Goal: Task Accomplishment & Management: Use online tool/utility

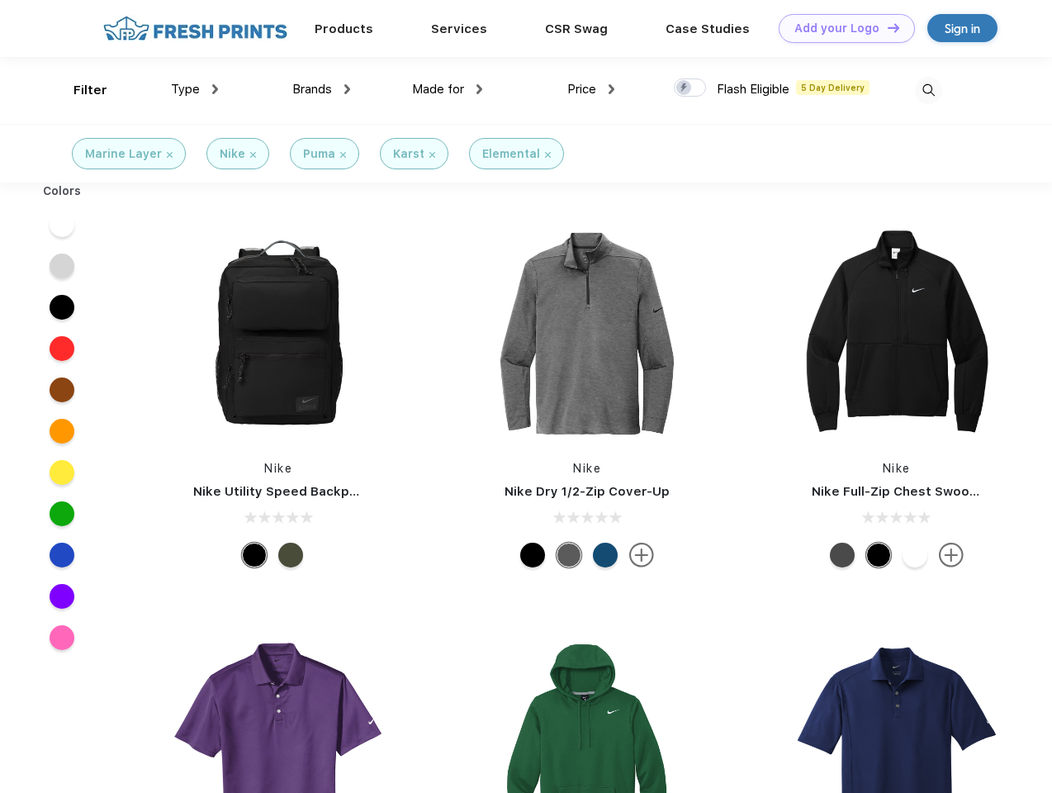
click at [841, 28] on link "Add your Logo Design Tool" at bounding box center [847, 28] width 136 height 29
click at [0, 0] on div "Design Tool" at bounding box center [0, 0] width 0 height 0
click at [886, 27] on link "Add your Logo Design Tool" at bounding box center [847, 28] width 136 height 29
click at [79, 90] on div "Filter" at bounding box center [90, 90] width 34 height 19
click at [195, 89] on span "Type" at bounding box center [185, 89] width 29 height 15
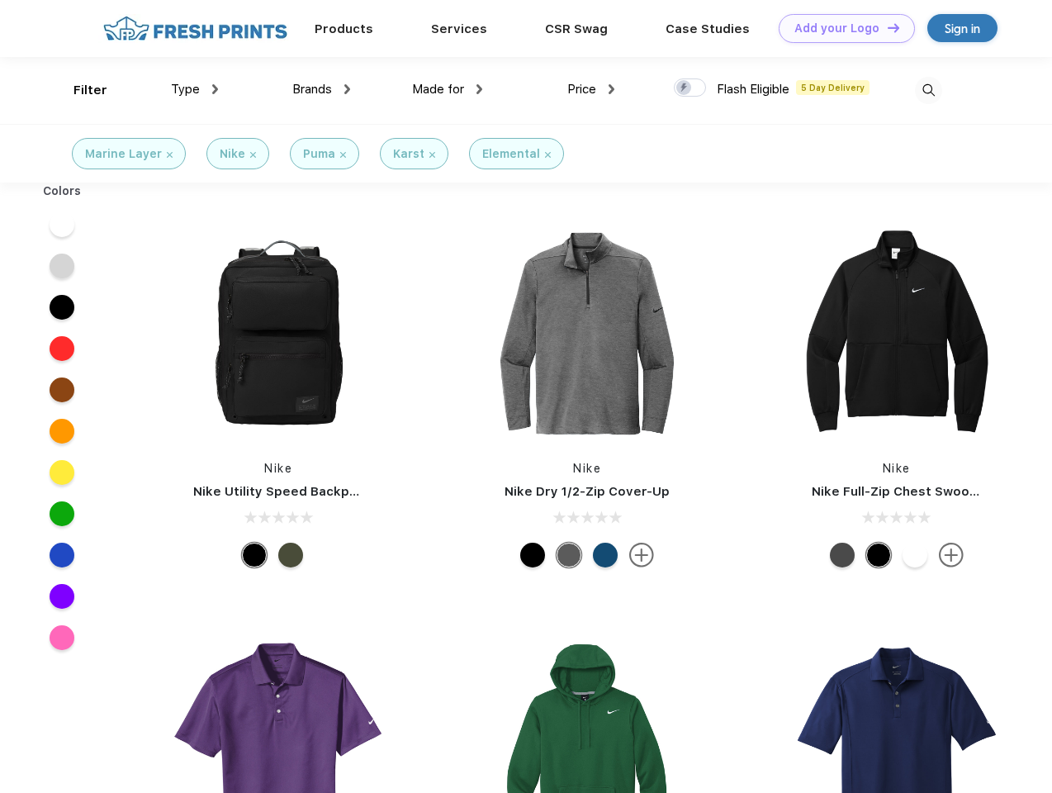
click at [321, 89] on span "Brands" at bounding box center [312, 89] width 40 height 15
click at [448, 89] on span "Made for" at bounding box center [438, 89] width 52 height 15
click at [591, 89] on span "Price" at bounding box center [581, 89] width 29 height 15
click at [690, 88] on div at bounding box center [690, 87] width 32 height 18
click at [684, 88] on input "checkbox" at bounding box center [679, 83] width 11 height 11
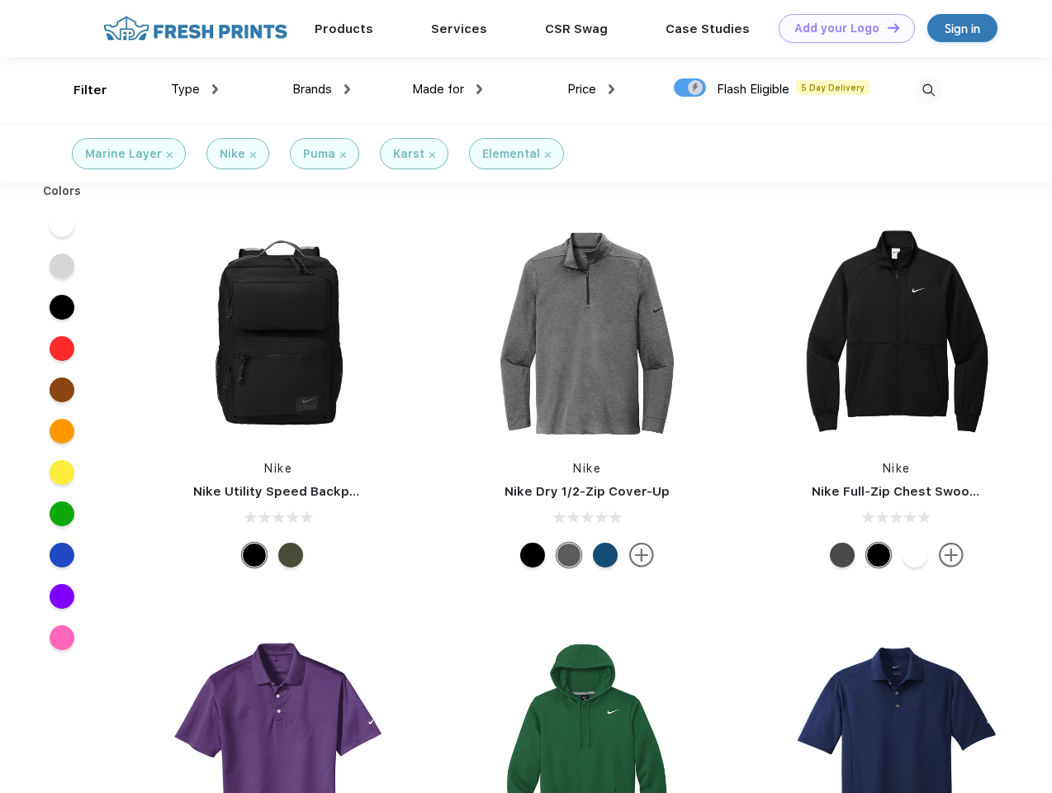
click at [928, 90] on img at bounding box center [928, 90] width 27 height 27
